Goal: Check status: Check status

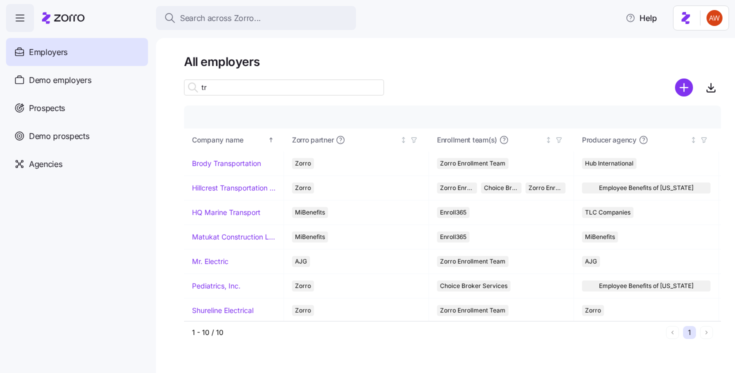
type input "t"
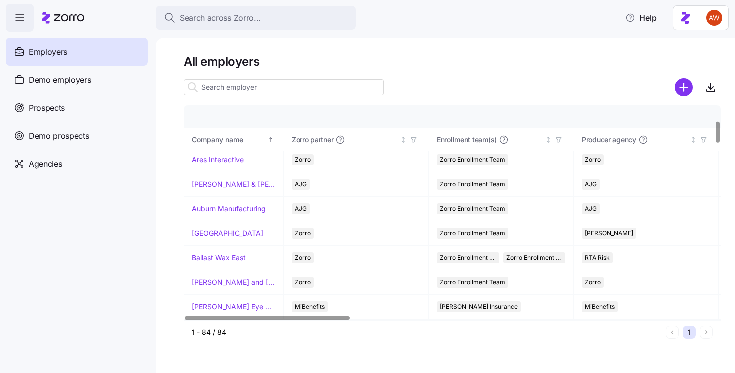
scroll to position [145, 0]
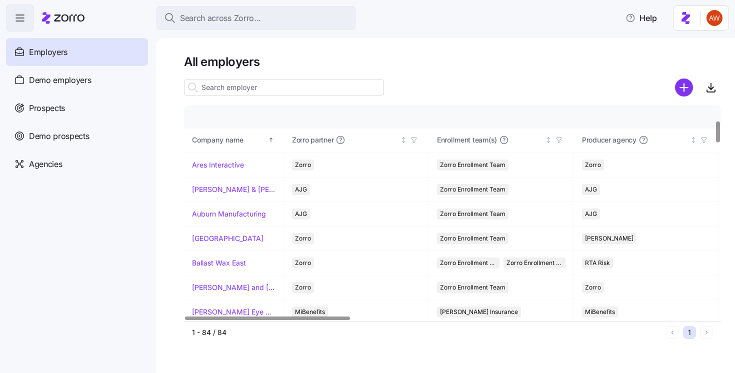
click at [234, 237] on link "[GEOGRAPHIC_DATA]" at bounding box center [227, 238] width 71 height 10
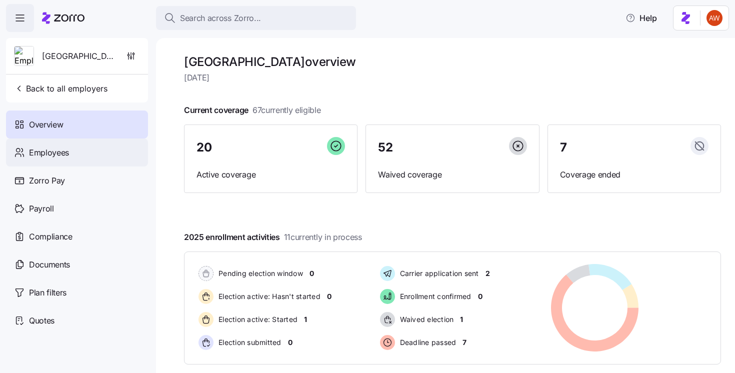
click at [95, 153] on div "Employees" at bounding box center [77, 152] width 142 height 28
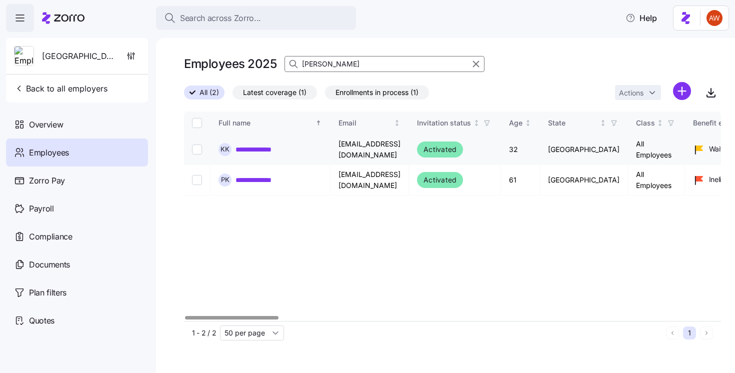
click at [264, 149] on link "**********" at bounding box center [259, 149] width 48 height 10
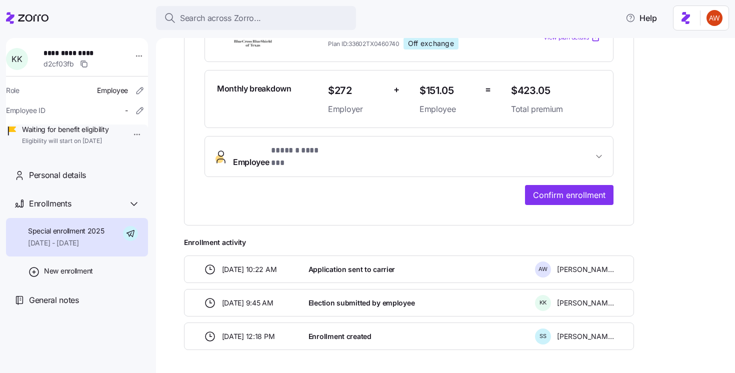
scroll to position [273, 0]
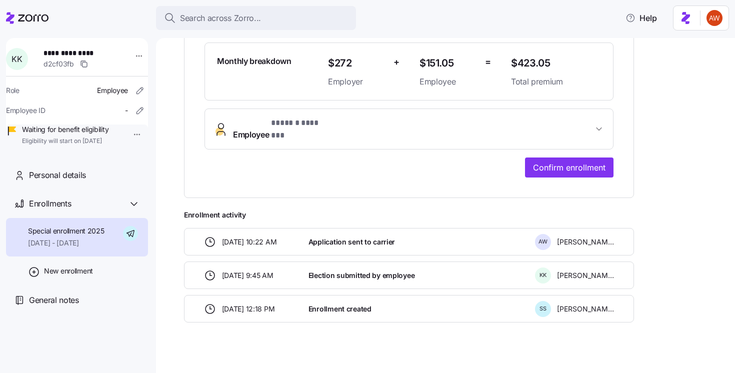
click at [94, 248] on span "[DATE] - [DATE]" at bounding box center [66, 243] width 76 height 10
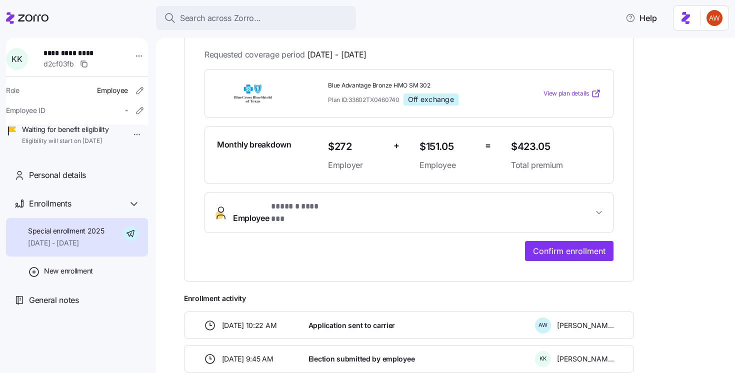
scroll to position [186, 0]
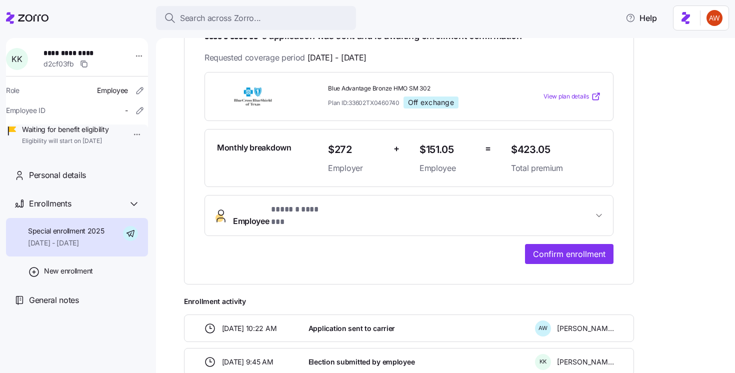
click at [321, 323] on span "Application sent to carrier" at bounding box center [351, 328] width 86 height 10
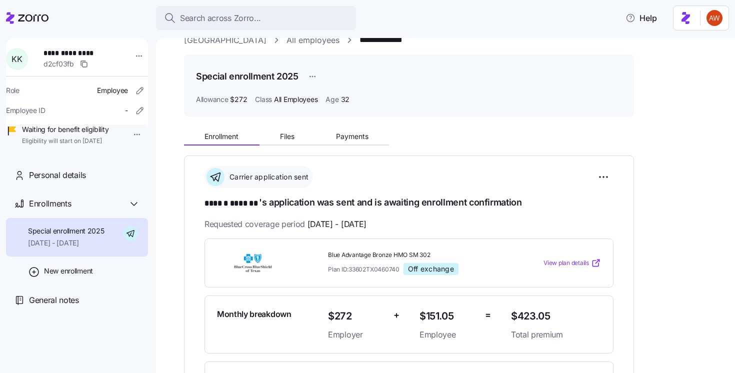
scroll to position [0, 0]
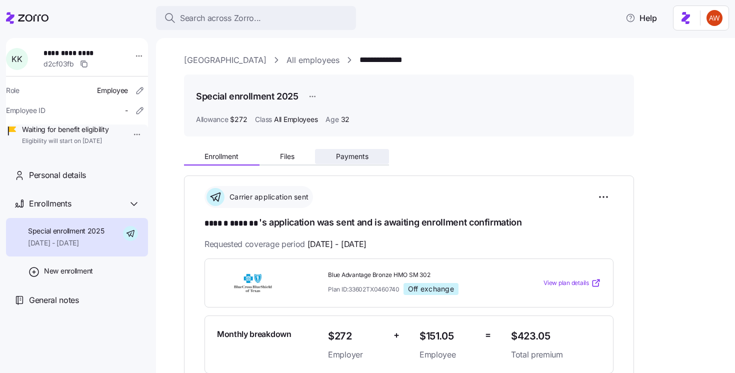
click at [332, 154] on button "Payments" at bounding box center [352, 156] width 74 height 15
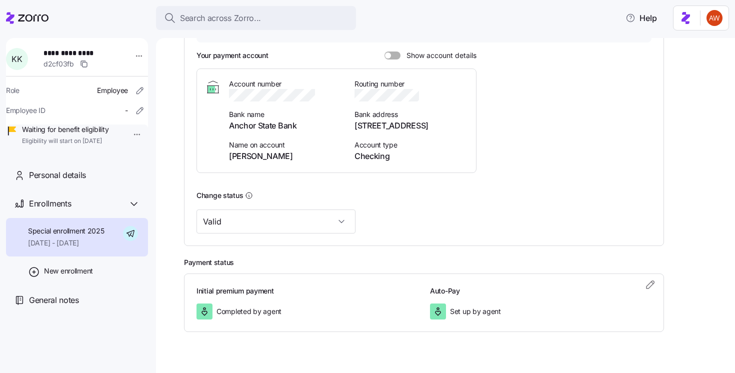
scroll to position [221, 0]
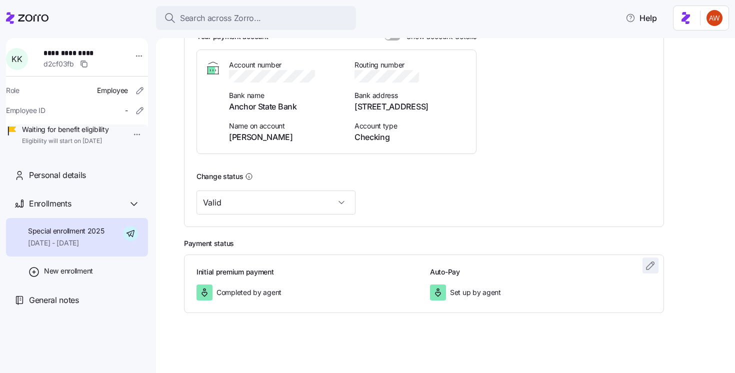
click at [649, 264] on icon "button" at bounding box center [649, 264] width 7 height 7
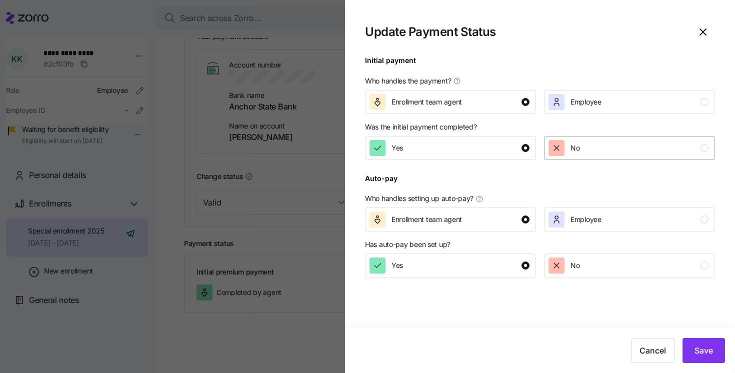
click at [559, 149] on icon "button" at bounding box center [556, 148] width 10 height 10
click at [703, 351] on span "Save" at bounding box center [703, 350] width 18 height 12
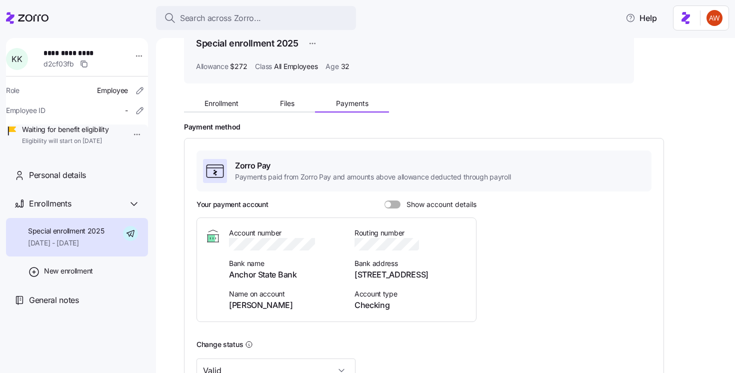
scroll to position [0, 0]
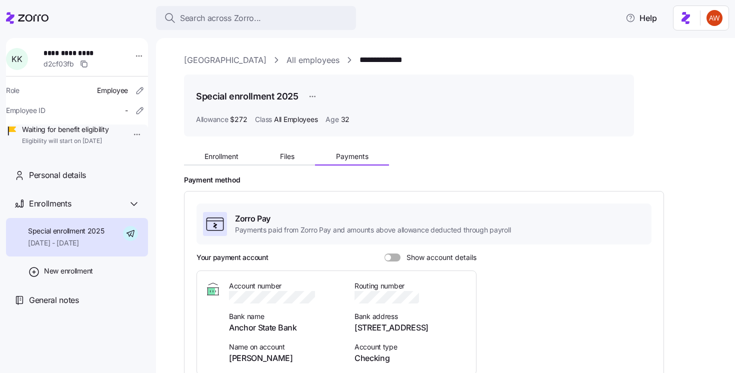
click at [210, 59] on link "[GEOGRAPHIC_DATA]" at bounding box center [225, 60] width 82 height 12
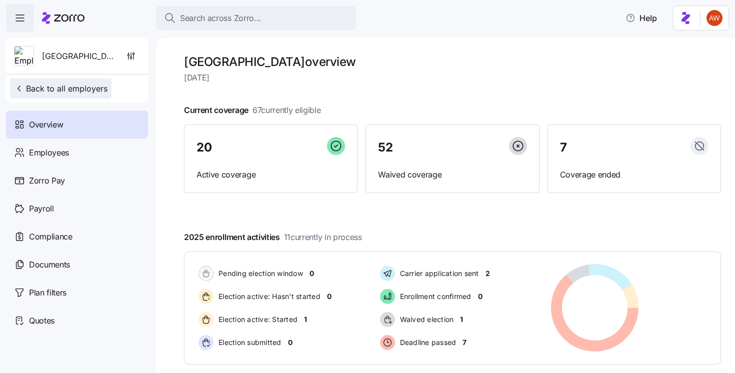
click at [100, 88] on span "Back to all employers" at bounding box center [60, 88] width 93 height 12
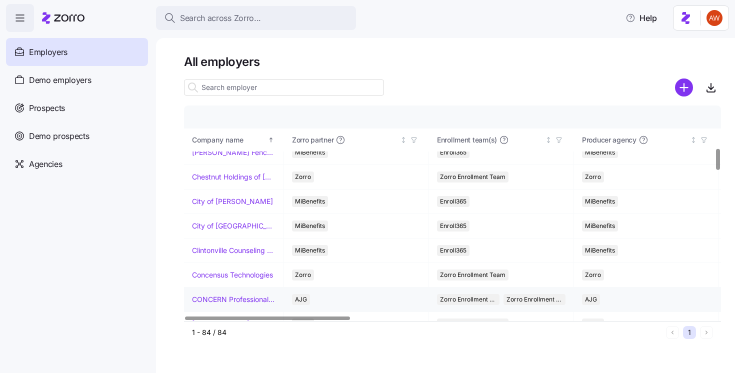
scroll to position [423, 0]
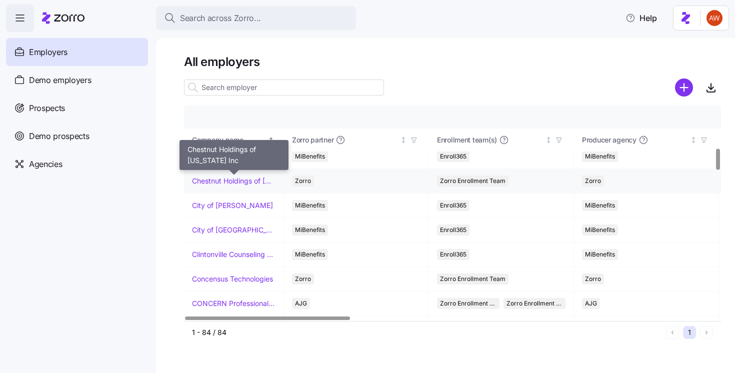
click at [240, 181] on link "Chestnut Holdings of [US_STATE] Inc" at bounding box center [233, 181] width 83 height 10
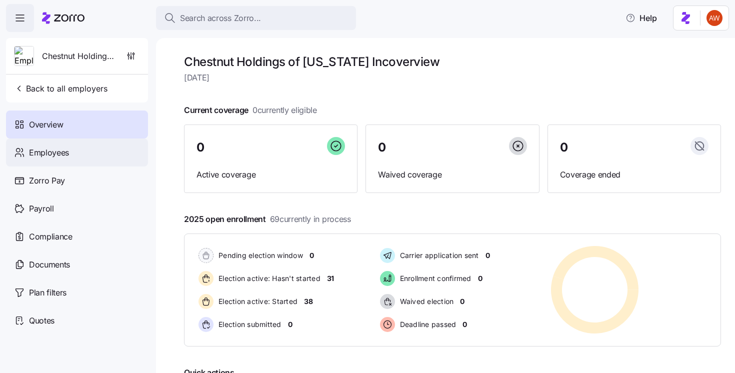
click at [73, 153] on div "Employees" at bounding box center [77, 152] width 142 height 28
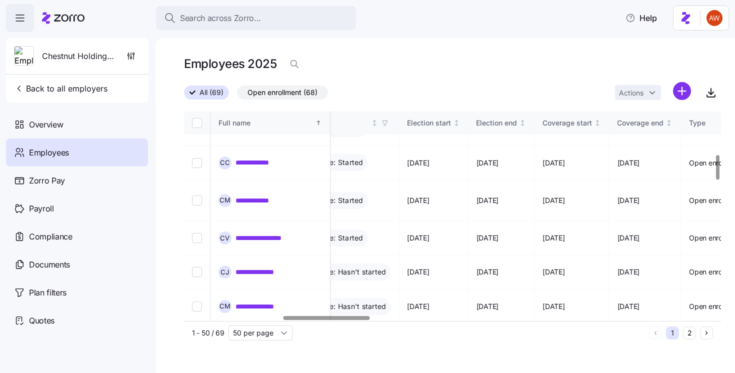
scroll to position [0, 608]
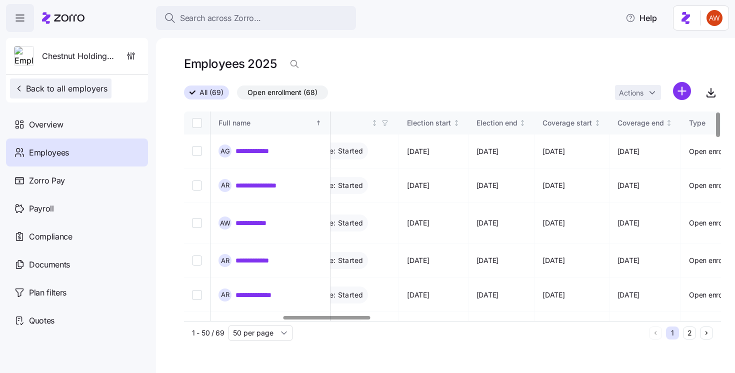
click at [97, 85] on span "Back to all employers" at bounding box center [60, 88] width 93 height 12
